Goal: Task Accomplishment & Management: Complete application form

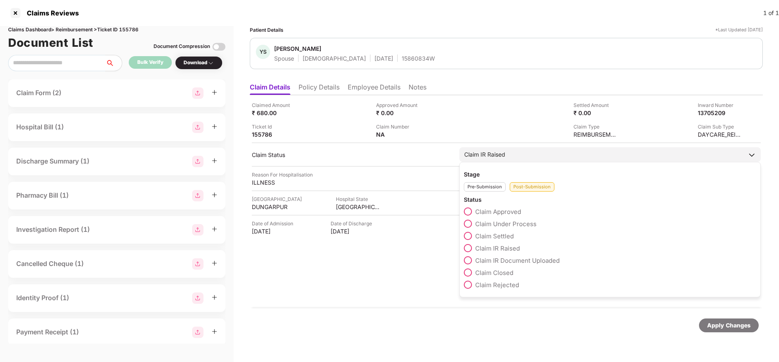
click at [497, 272] on span "Claim Closed" at bounding box center [494, 273] width 38 height 8
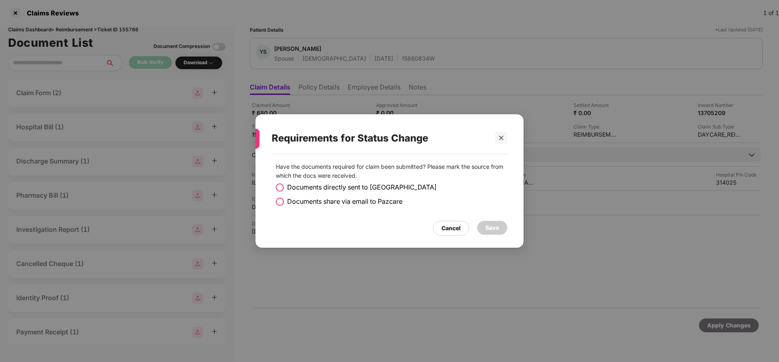
click at [323, 189] on span "Documents directly sent to [GEOGRAPHIC_DATA]" at bounding box center [362, 187] width 150 height 10
click at [495, 235] on div "Have the documents required for claim been submitted? Please mark the source fr…" at bounding box center [390, 196] width 268 height 85
click at [497, 228] on div "Save" at bounding box center [493, 227] width 14 height 9
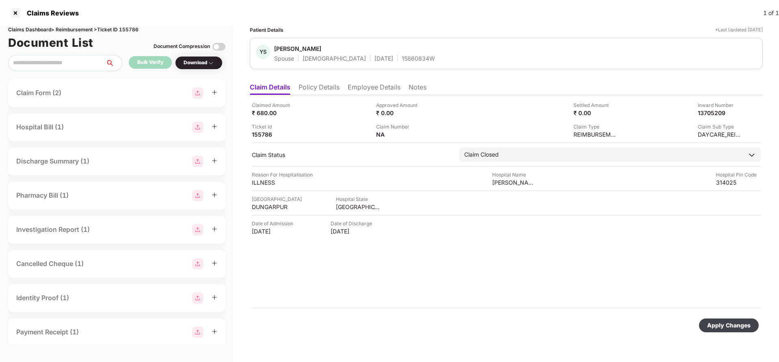
click at [744, 324] on div "Apply Changes" at bounding box center [729, 325] width 43 height 9
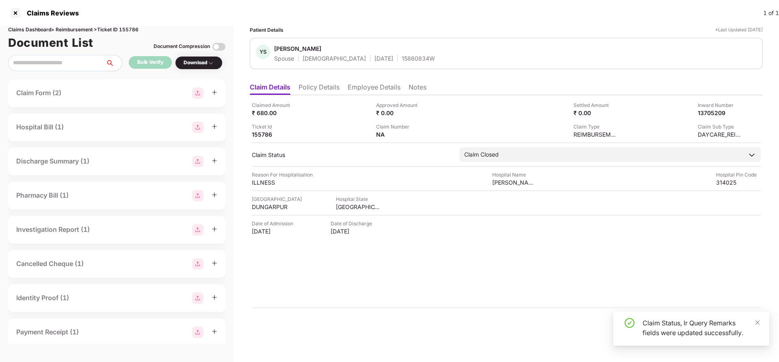
click at [126, 30] on div "Claims Dashboard > Reimbursement > Ticket ID 155786" at bounding box center [116, 30] width 217 height 8
copy div "155786"
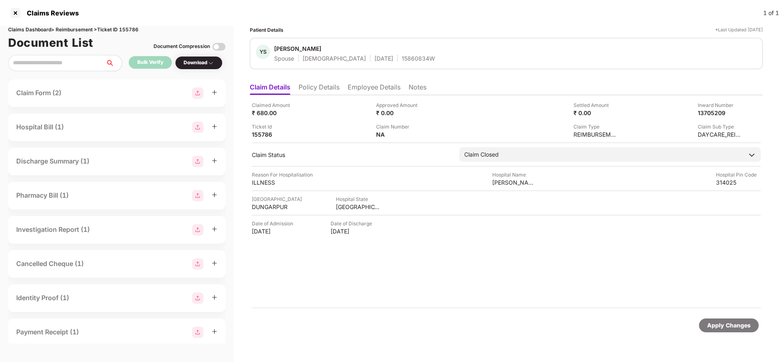
click at [716, 328] on div "Apply Changes" at bounding box center [729, 325] width 43 height 9
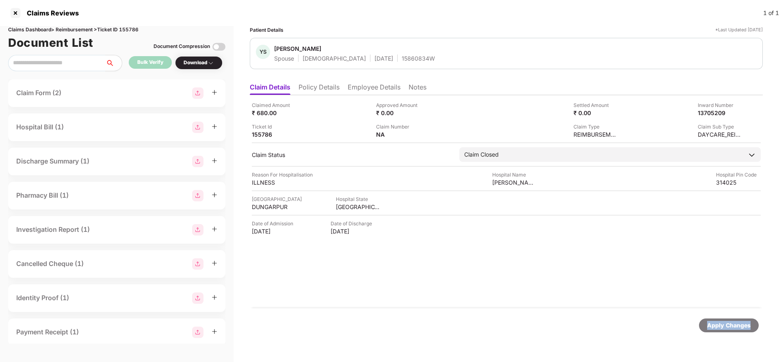
click at [716, 328] on div "Apply Changes" at bounding box center [729, 325] width 43 height 9
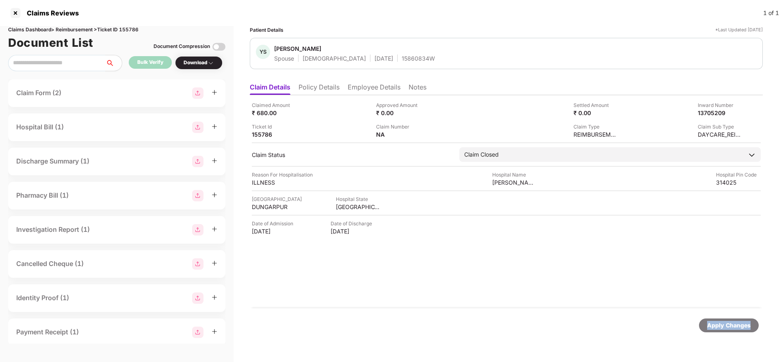
click at [716, 328] on div "Apply Changes" at bounding box center [729, 325] width 43 height 9
